Goal: Task Accomplishment & Management: Manage account settings

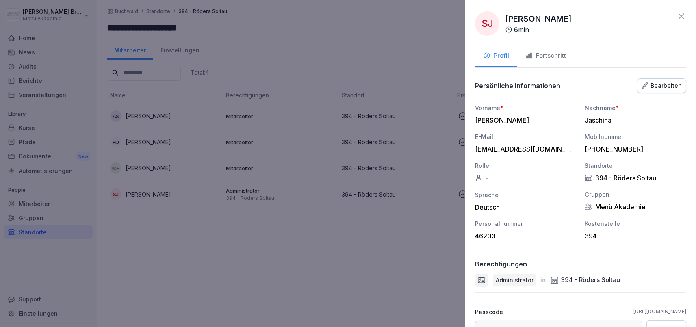
click at [220, 281] on div at bounding box center [348, 163] width 696 height 327
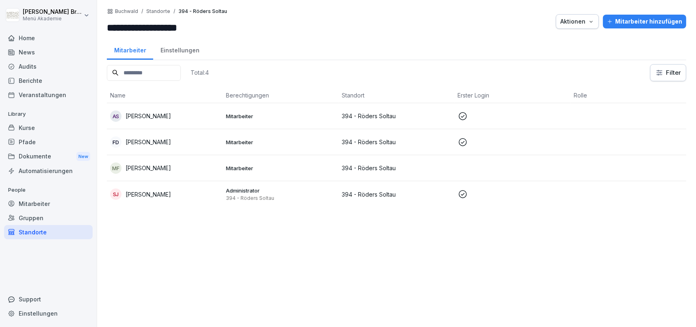
click at [56, 231] on div "Standorte" at bounding box center [48, 232] width 89 height 14
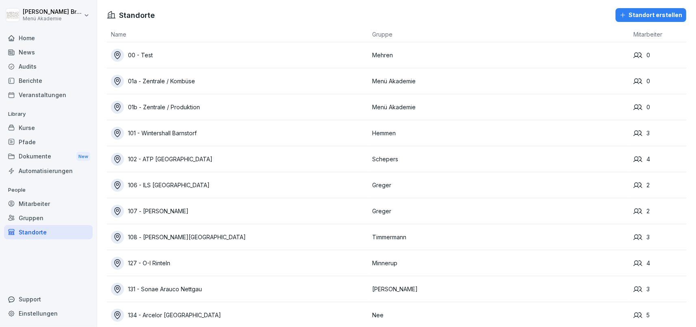
click at [4, 225] on link "Standorte" at bounding box center [48, 232] width 89 height 14
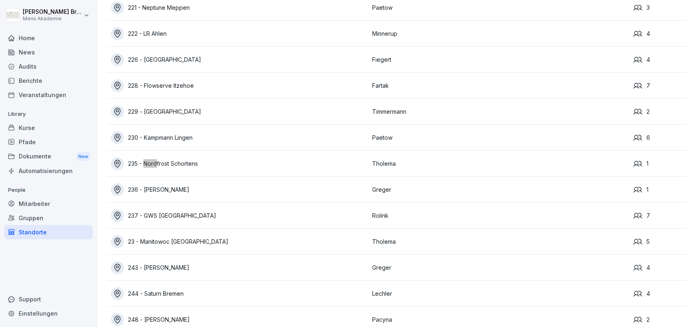
click at [187, 163] on div "235 - Nordfrost Schortens" at bounding box center [239, 163] width 257 height 13
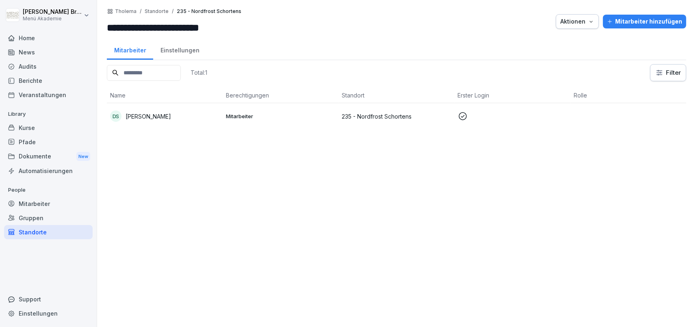
click at [35, 226] on div "Standorte" at bounding box center [48, 232] width 89 height 14
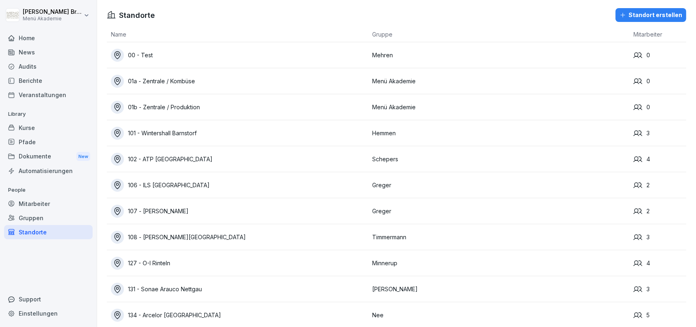
scroll to position [3142, 0]
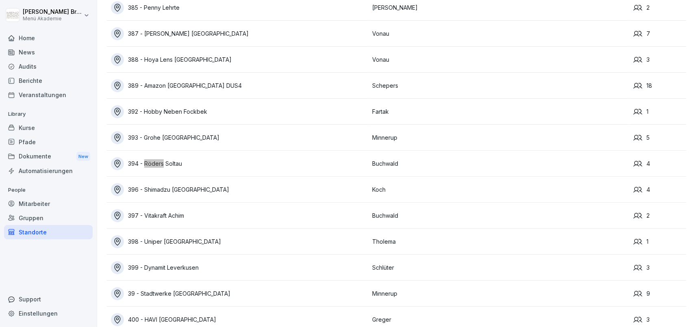
click at [168, 162] on div "394 - Röders Soltau" at bounding box center [239, 163] width 257 height 13
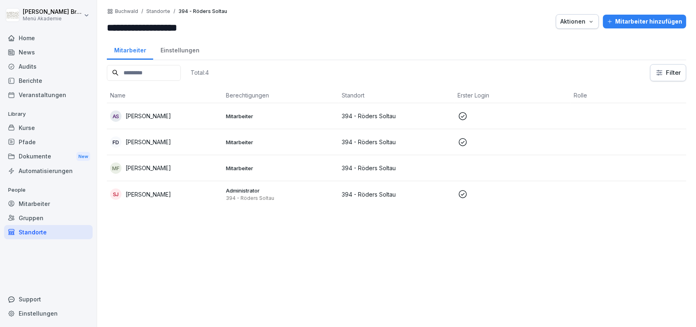
click at [163, 195] on p "[PERSON_NAME]" at bounding box center [149, 194] width 46 height 9
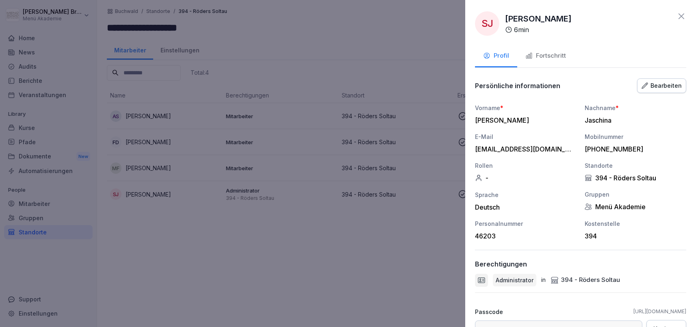
click at [354, 247] on div at bounding box center [348, 163] width 696 height 327
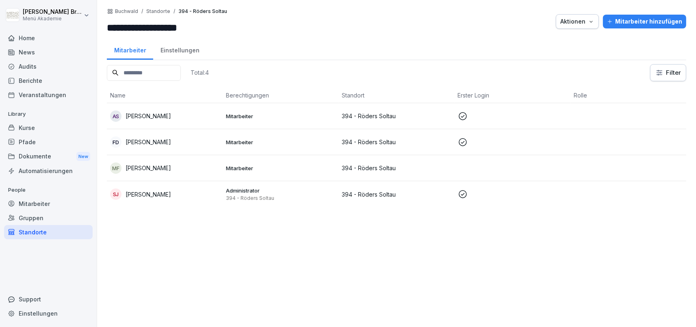
click at [39, 200] on div "Mitarbeiter" at bounding box center [48, 204] width 89 height 14
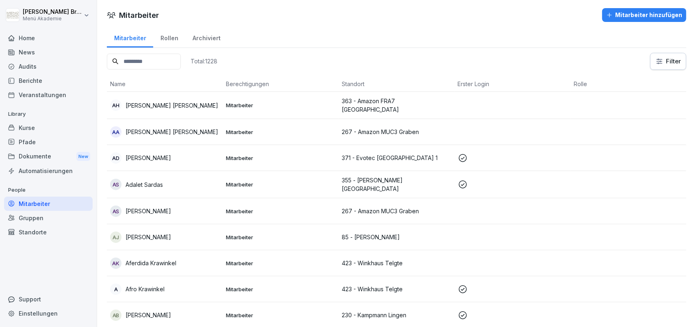
click at [174, 59] on input at bounding box center [144, 62] width 74 height 16
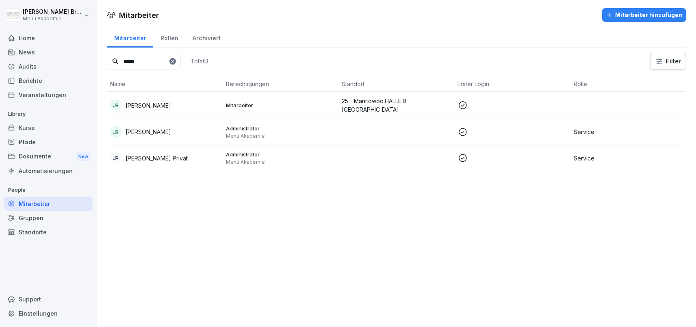
type input "*****"
click at [168, 130] on div "[PERSON_NAME]" at bounding box center [164, 131] width 109 height 11
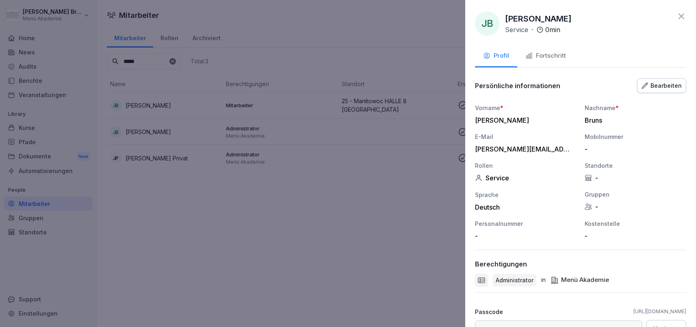
click at [660, 87] on div "Bearbeiten" at bounding box center [662, 85] width 40 height 9
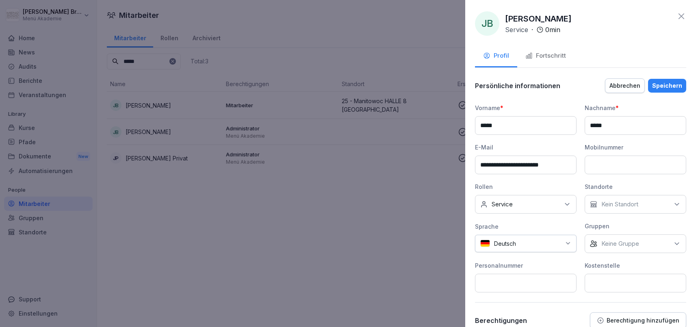
scroll to position [176, 0]
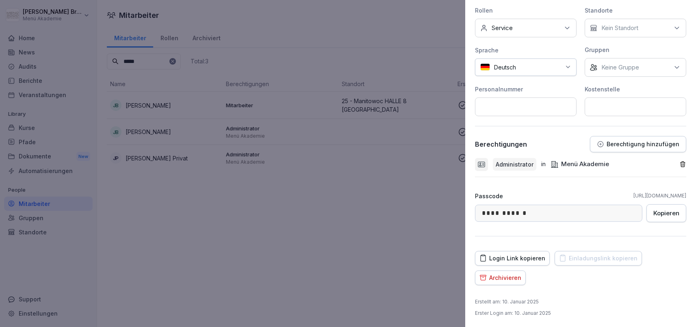
click at [684, 164] on icon "button" at bounding box center [682, 164] width 7 height 7
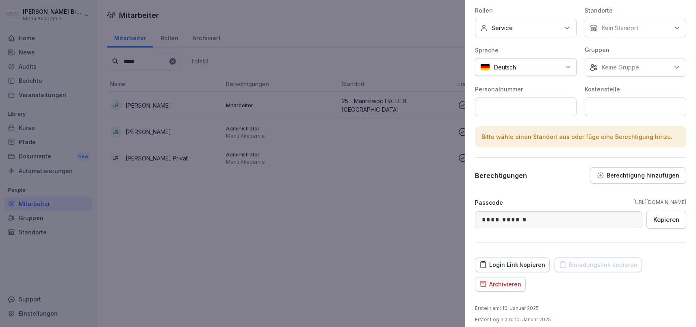
click at [666, 173] on p "Berechtigung hinzufügen" at bounding box center [643, 175] width 73 height 7
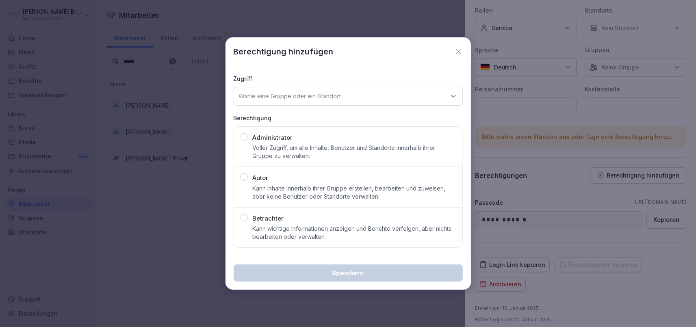
drag, startPoint x: 282, startPoint y: 140, endPoint x: 302, endPoint y: 103, distance: 42.0
click at [282, 140] on p "Administrator" at bounding box center [273, 137] width 40 height 9
click at [304, 99] on p "Wähle eine Gruppe oder ein Standort" at bounding box center [290, 96] width 102 height 8
type input "*****"
click at [276, 145] on div "394 - Röders Soltau" at bounding box center [348, 146] width 224 height 15
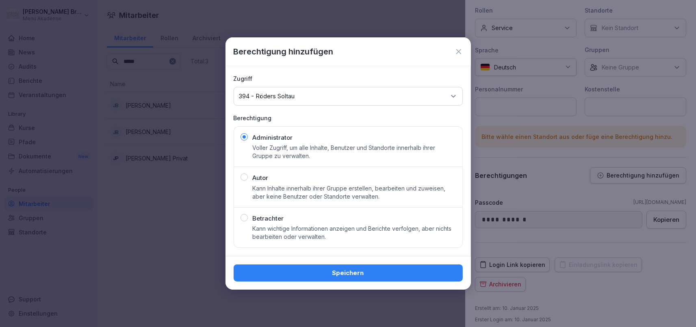
click at [374, 275] on div "Speichern" at bounding box center [348, 273] width 216 height 9
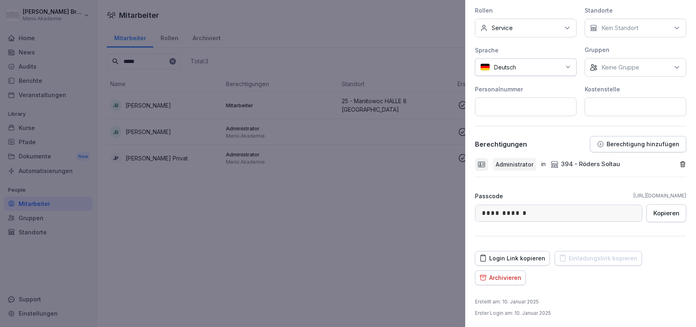
scroll to position [0, 0]
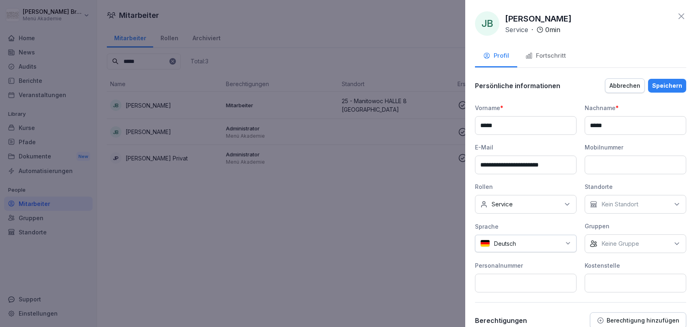
click at [668, 83] on div "Speichern" at bounding box center [667, 85] width 30 height 9
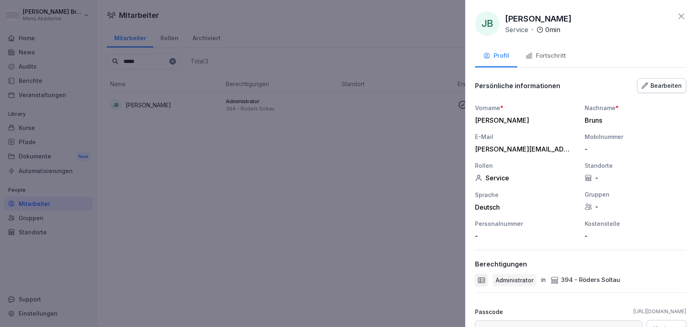
click at [349, 199] on div at bounding box center [348, 163] width 696 height 327
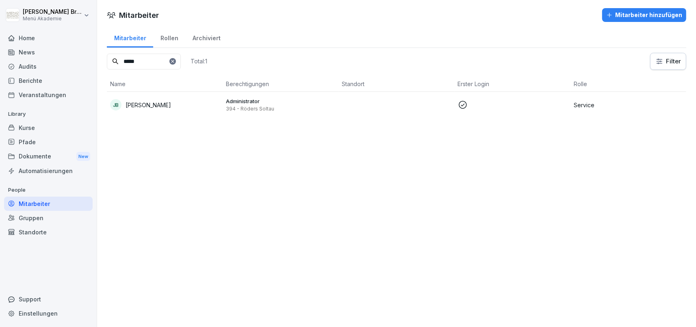
click at [126, 100] on div "[PERSON_NAME]" at bounding box center [164, 104] width 109 height 11
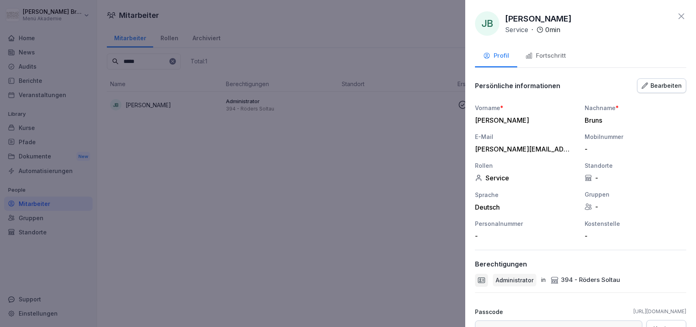
scroll to position [116, 0]
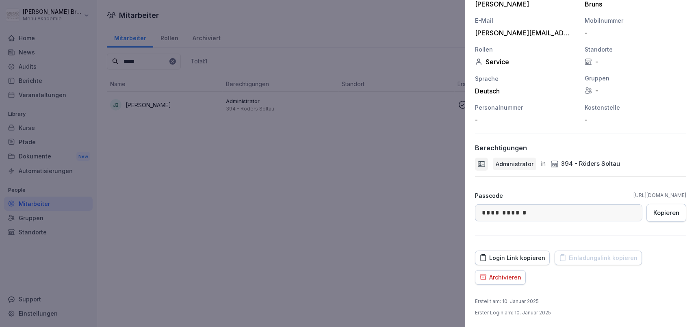
click at [602, 160] on div "394 - Röders Soltau" at bounding box center [585, 163] width 69 height 9
drag, startPoint x: 510, startPoint y: 165, endPoint x: 652, endPoint y: 162, distance: 141.9
click at [652, 162] on div "Administrator in 394 - Röders [PERSON_NAME]" at bounding box center [580, 164] width 211 height 13
click at [397, 180] on div at bounding box center [348, 163] width 696 height 327
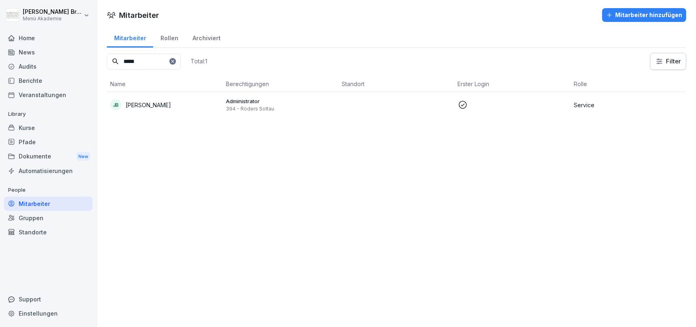
click at [175, 62] on icon at bounding box center [172, 61] width 5 height 5
click at [177, 65] on input at bounding box center [144, 62] width 74 height 16
type input "*****"
click at [155, 107] on p "[PERSON_NAME]" at bounding box center [149, 105] width 46 height 9
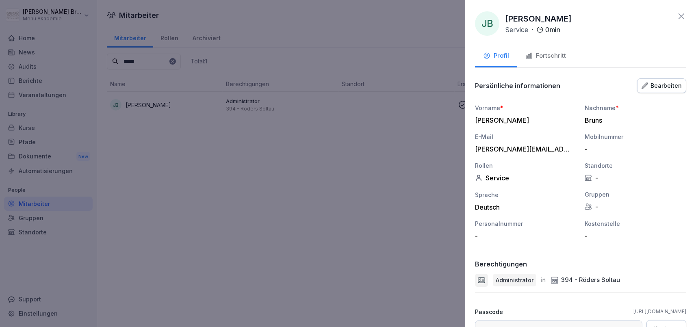
click at [660, 85] on div "Bearbeiten" at bounding box center [662, 85] width 40 height 9
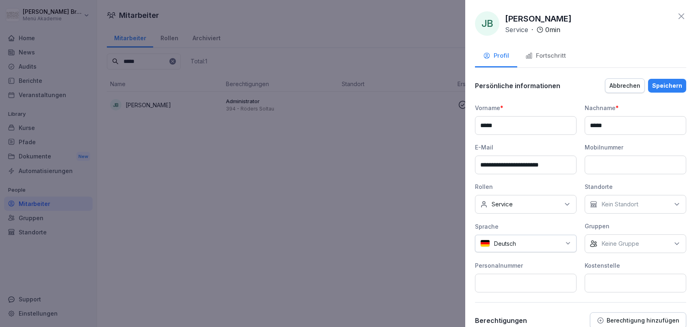
scroll to position [176, 0]
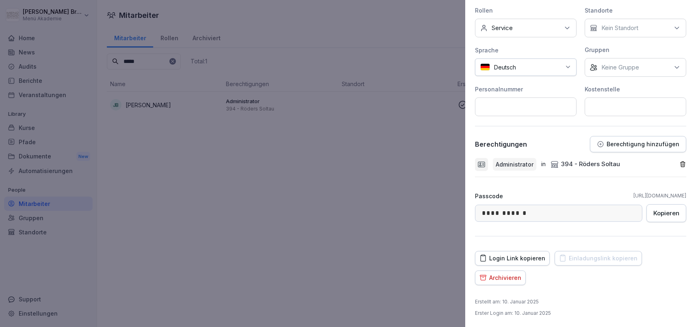
click at [680, 163] on icon "button" at bounding box center [682, 164] width 7 height 7
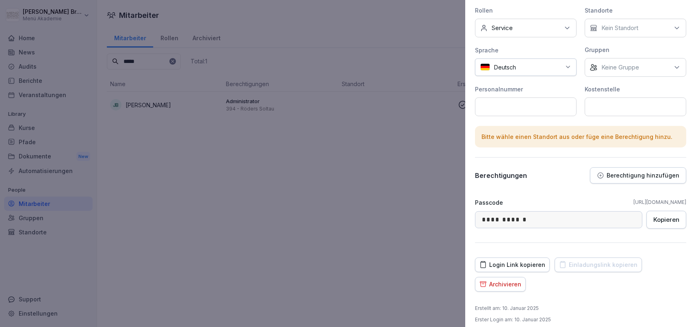
click at [664, 172] on p "Berechtigung hinzufügen" at bounding box center [643, 175] width 73 height 7
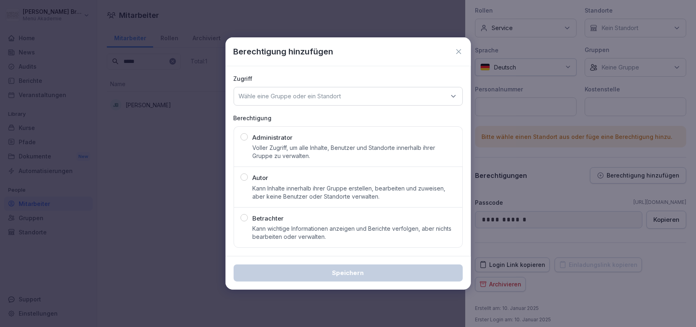
click at [268, 97] on p "Wähle eine Gruppe oder ein Standort" at bounding box center [290, 96] width 102 height 8
type input "*"
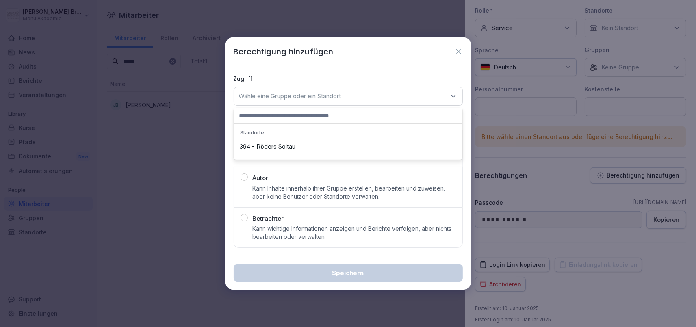
click at [302, 96] on p "Wähle eine Gruppe oder ein Standort" at bounding box center [290, 96] width 102 height 8
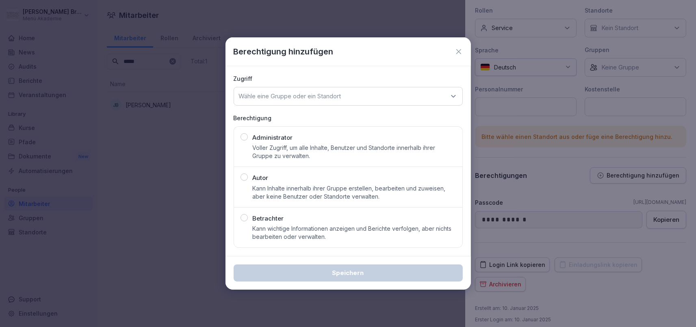
click at [299, 194] on p "Kann Inhalte innerhalb ihrer Gruppe erstellen, bearbeiten und zuweisen, aber ke…" at bounding box center [354, 192] width 203 height 16
click at [457, 98] on icon at bounding box center [453, 96] width 8 height 8
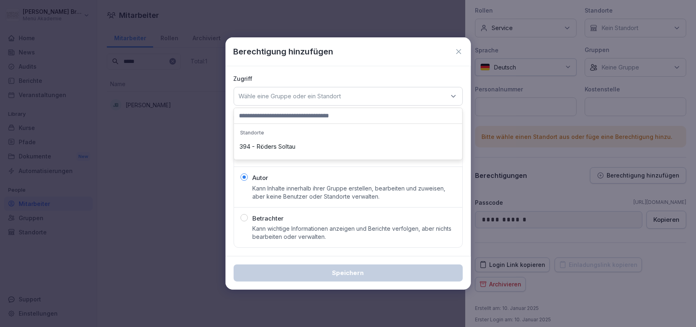
click at [369, 115] on input at bounding box center [348, 115] width 228 height 15
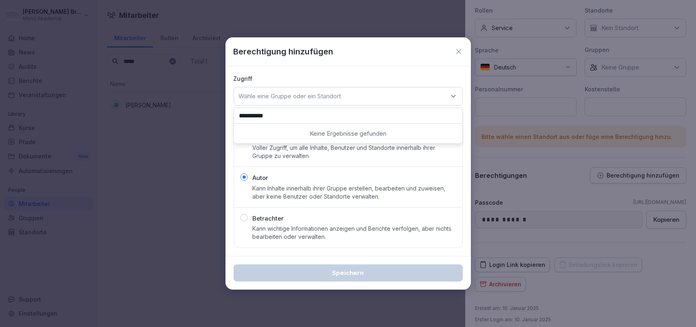
type input "**********"
click at [457, 51] on icon at bounding box center [459, 52] width 8 height 8
